Goal: Communication & Community: Answer question/provide support

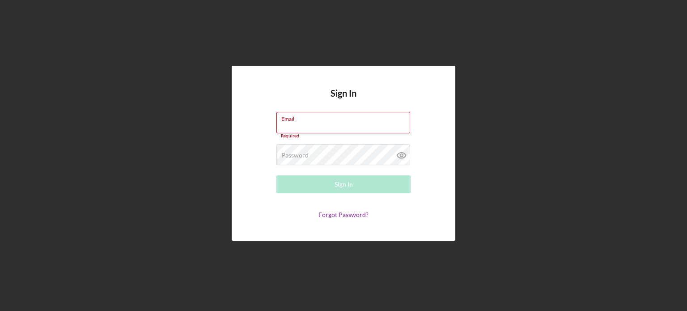
type input "[EMAIL_ADDRESS][DOMAIN_NAME]"
click at [444, 162] on div "Sign In Email [EMAIL_ADDRESS][DOMAIN_NAME] Required Password Required Sign In F…" at bounding box center [344, 153] width 224 height 175
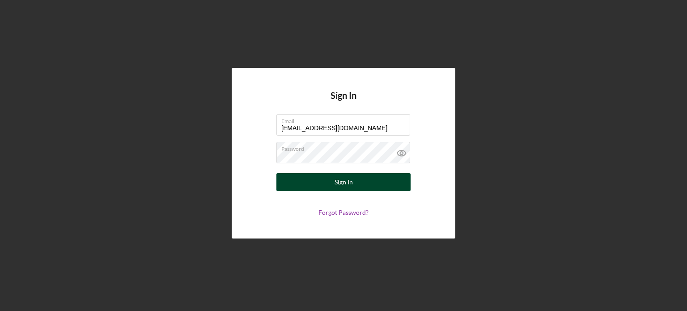
click at [367, 182] on button "Sign In" at bounding box center [344, 182] width 134 height 18
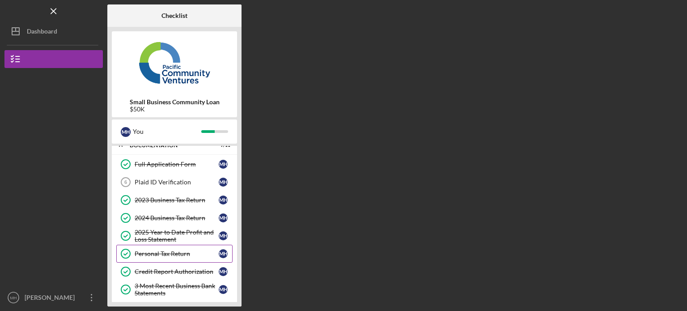
scroll to position [45, 0]
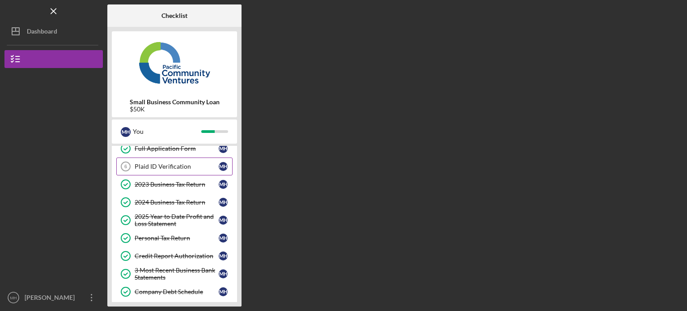
click at [156, 163] on div "Plaid ID Verification" at bounding box center [177, 166] width 84 height 7
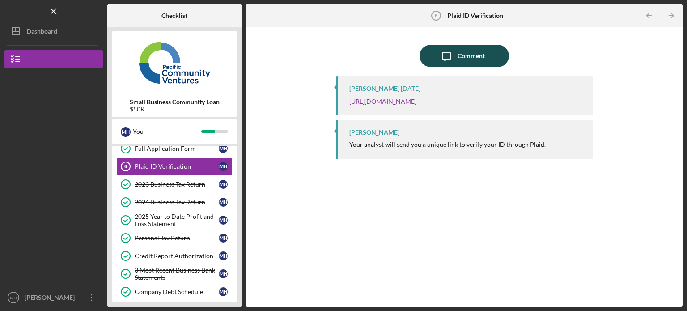
click at [481, 46] on div "Comment" at bounding box center [471, 56] width 27 height 22
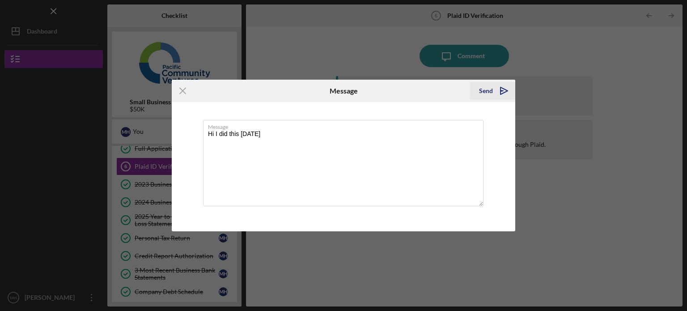
type textarea "Hi I did this [DATE]"
click at [486, 88] on div "Send" at bounding box center [486, 91] width 14 height 18
